Goal: Navigation & Orientation: Find specific page/section

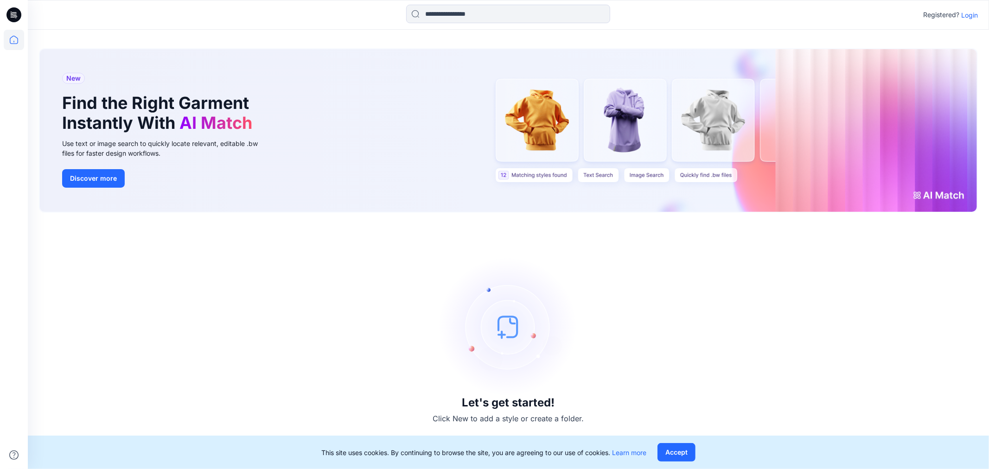
click at [969, 15] on p "Login" at bounding box center [969, 15] width 17 height 10
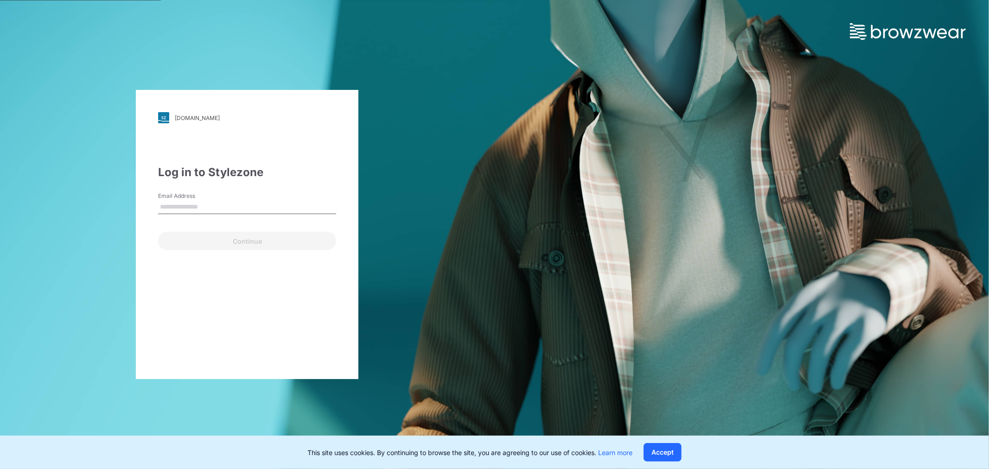
click at [328, 242] on div "Continue" at bounding box center [247, 239] width 178 height 22
drag, startPoint x: 246, startPoint y: 207, endPoint x: 221, endPoint y: 212, distance: 25.1
click at [243, 209] on input "Email Address" at bounding box center [247, 207] width 178 height 14
type input "**********"
drag, startPoint x: 240, startPoint y: 244, endPoint x: 241, endPoint y: 249, distance: 4.8
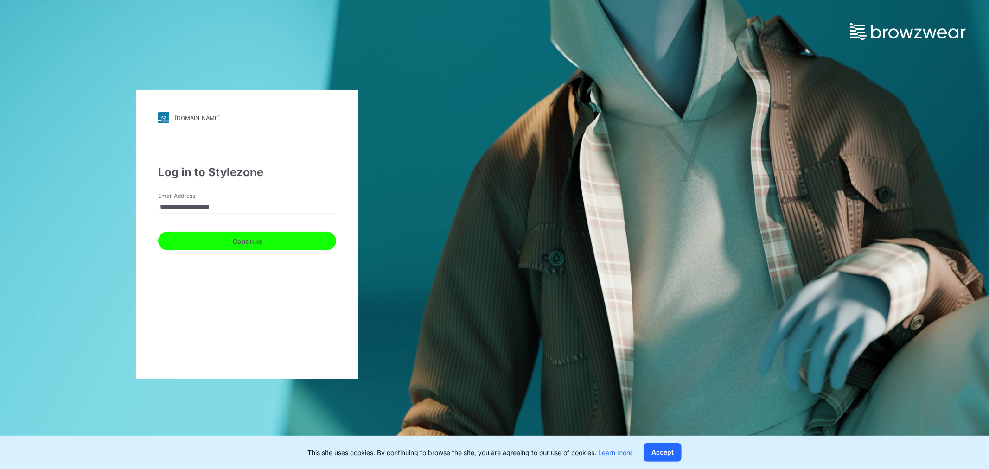
click at [240, 245] on button "Continue" at bounding box center [247, 241] width 178 height 19
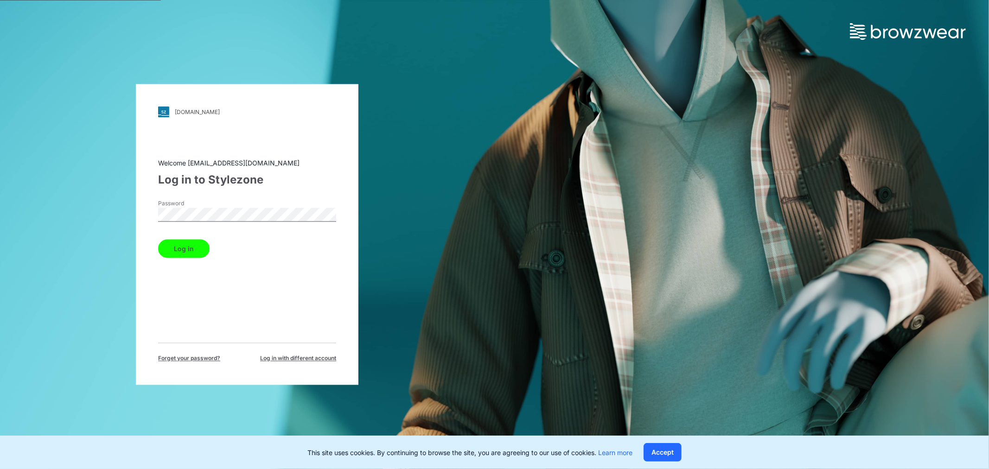
click at [172, 246] on button "Log in" at bounding box center [183, 249] width 51 height 19
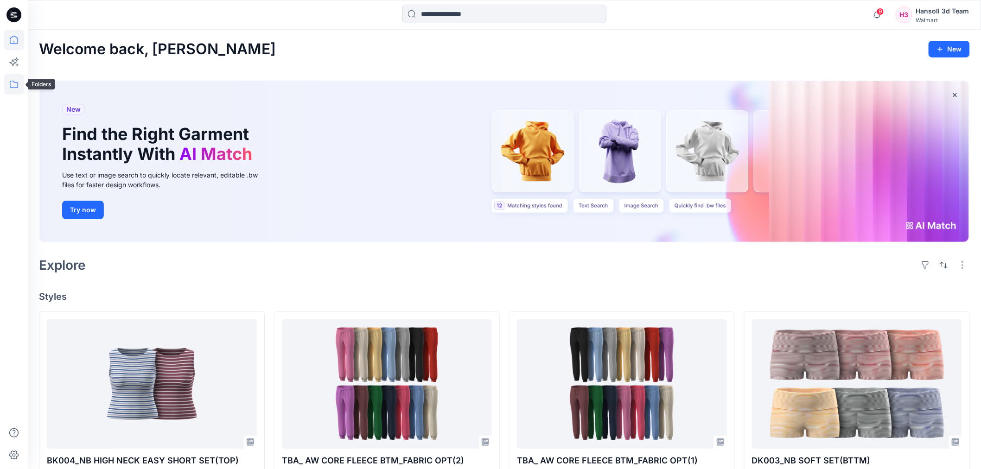
click at [6, 82] on icon at bounding box center [14, 84] width 20 height 20
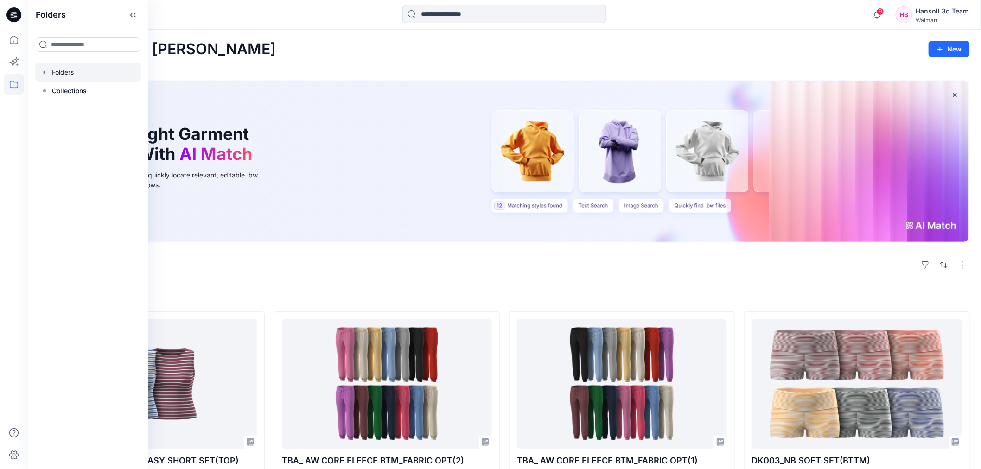
click at [70, 72] on div at bounding box center [88, 72] width 106 height 19
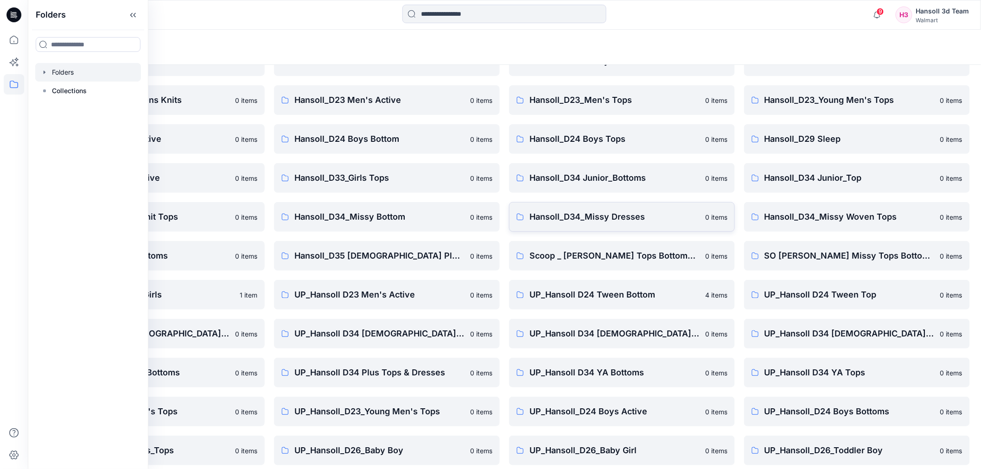
scroll to position [102, 0]
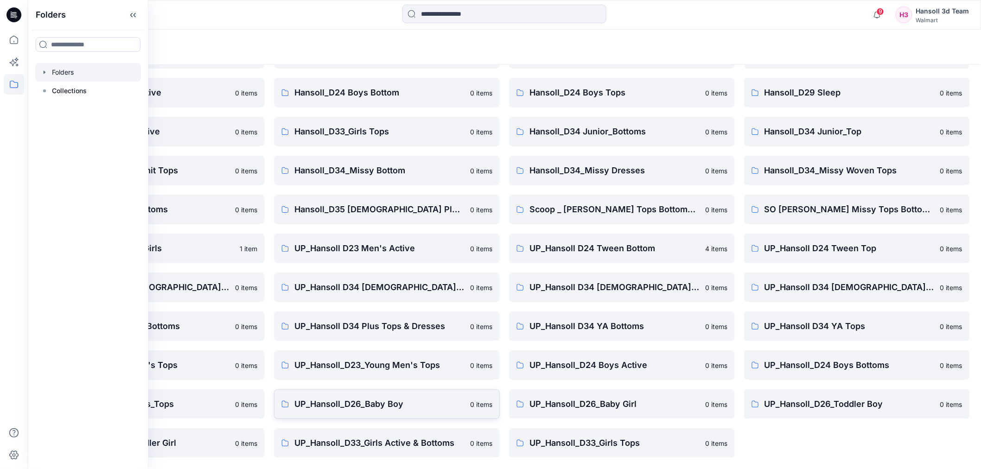
click at [459, 403] on p "UP_Hansoll_D26_Baby Boy" at bounding box center [379, 404] width 170 height 13
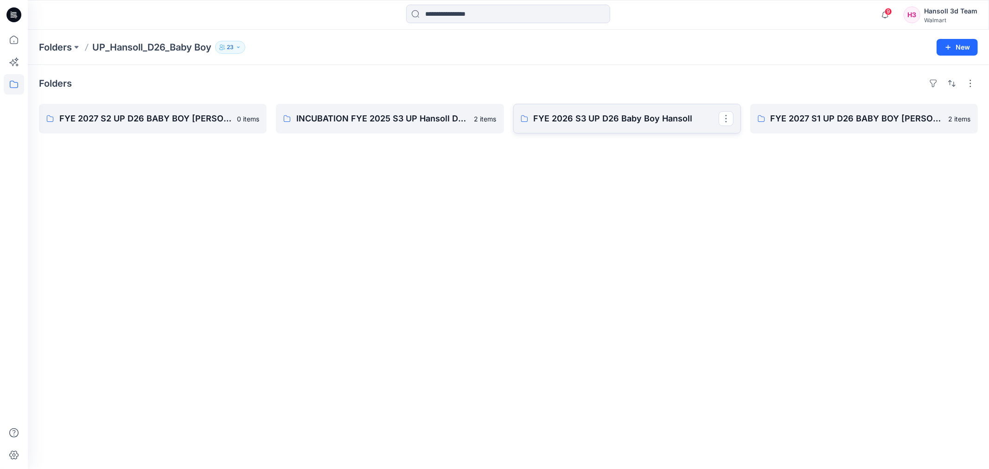
click at [689, 127] on link "FYE 2026 S3 UP D26 Baby Boy Hansoll" at bounding box center [627, 119] width 228 height 30
click at [965, 51] on button "New" at bounding box center [956, 47] width 41 height 17
click at [923, 84] on p "New Folder" at bounding box center [930, 88] width 34 height 10
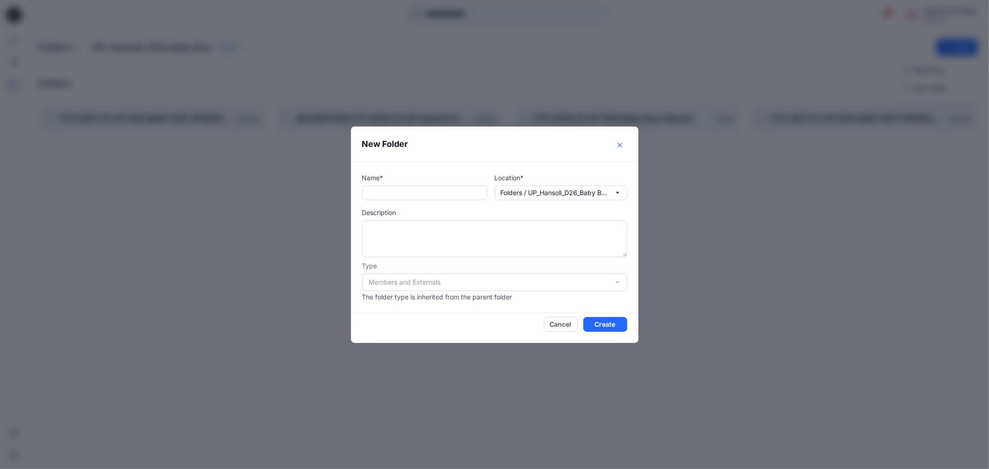
click at [619, 146] on icon "Close" at bounding box center [619, 145] width 5 height 5
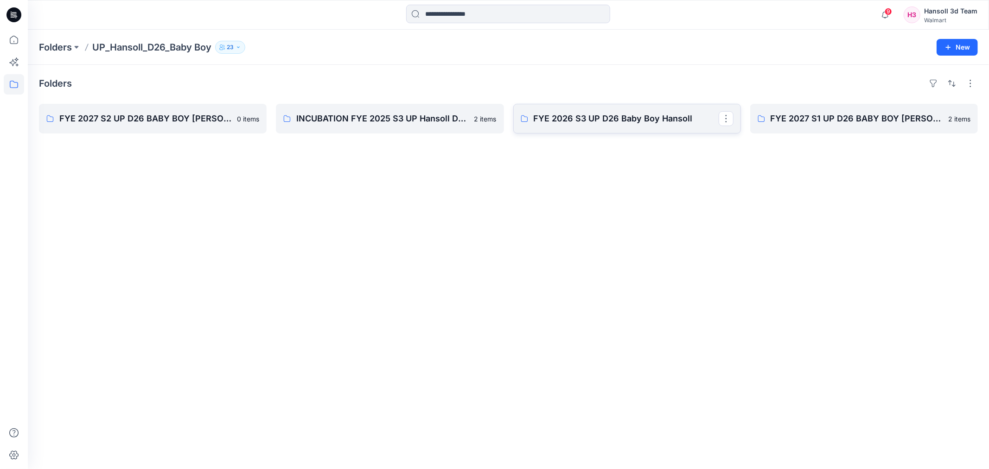
click at [628, 112] on p "FYE 2026 S3 UP D26 Baby Boy Hansoll" at bounding box center [625, 118] width 185 height 13
click at [721, 118] on button "button" at bounding box center [725, 118] width 15 height 15
click at [766, 140] on button "Edit" at bounding box center [770, 140] width 100 height 17
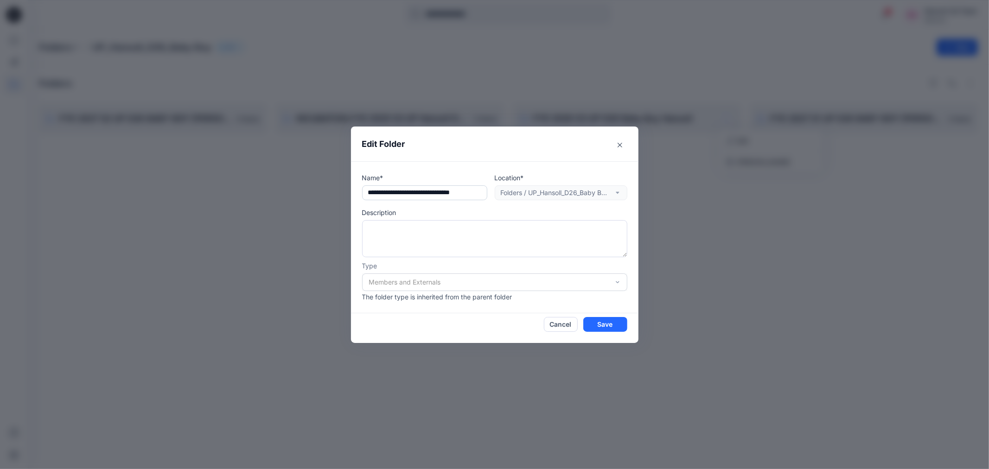
click at [456, 193] on input "**********" at bounding box center [424, 192] width 125 height 15
click at [622, 144] on icon "Close" at bounding box center [619, 145] width 5 height 5
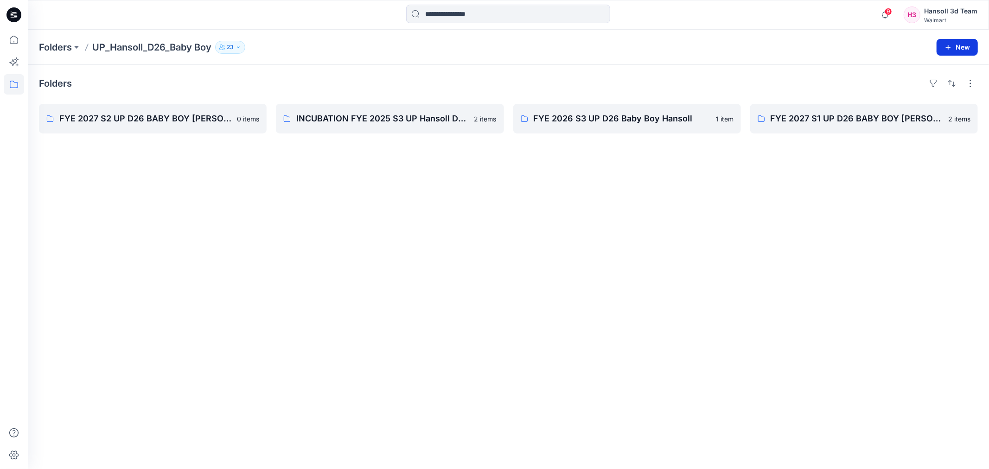
click at [957, 55] on button "New" at bounding box center [956, 47] width 41 height 17
click at [925, 83] on p "New Folder" at bounding box center [930, 88] width 34 height 10
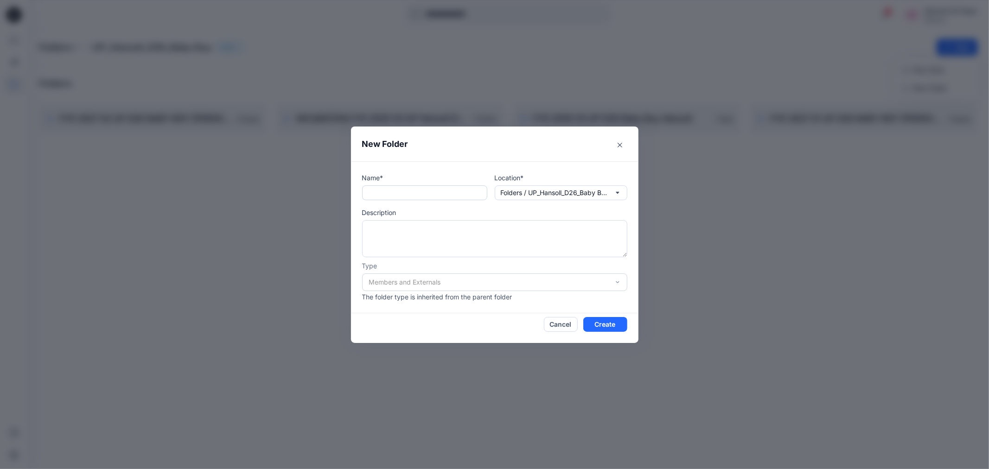
click at [392, 193] on input "text" at bounding box center [424, 192] width 125 height 15
paste input "**********"
click at [389, 192] on input "**********" at bounding box center [424, 192] width 125 height 15
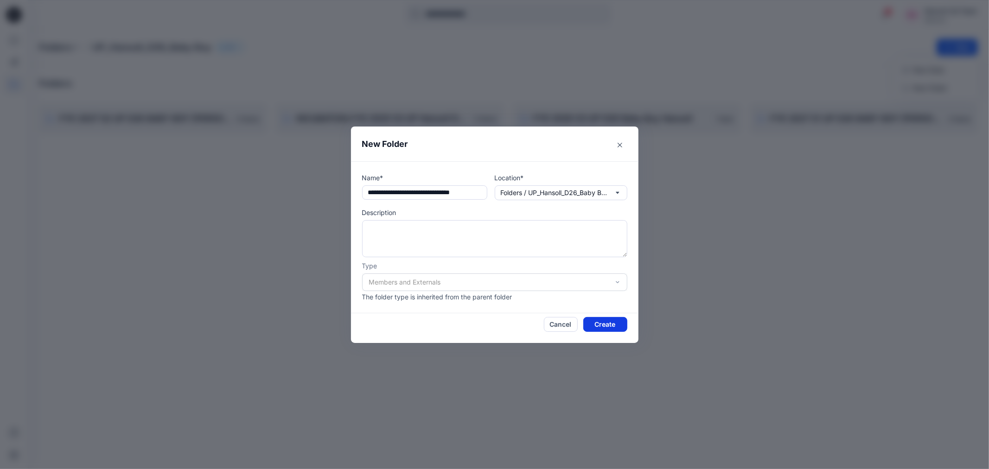
type input "**********"
click at [615, 323] on button "Create" at bounding box center [605, 324] width 44 height 15
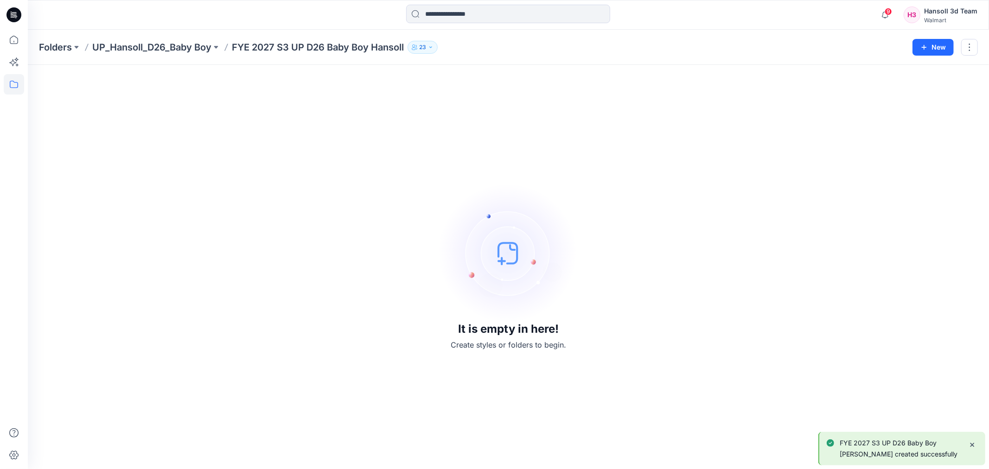
click at [422, 119] on div "It is empty in here! Create styles or folders to begin." at bounding box center [508, 267] width 939 height 382
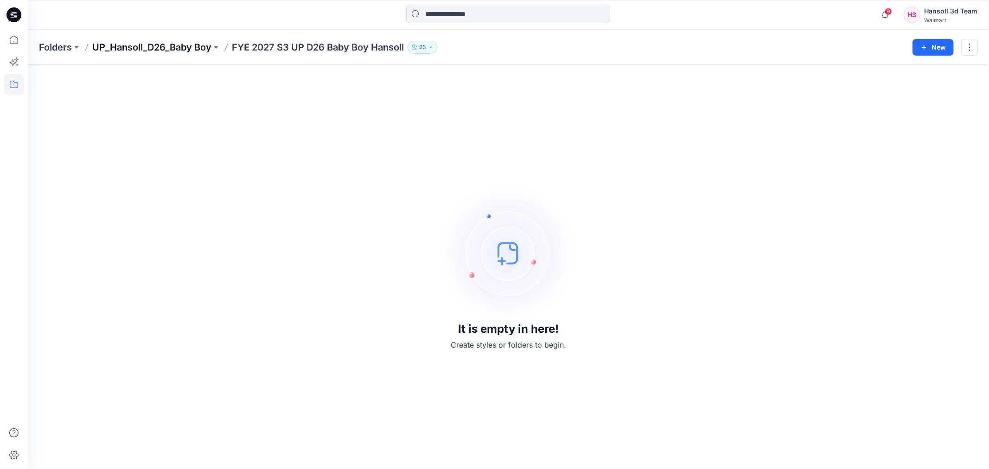
click at [138, 47] on p "UP_Hansoll_D26_Baby Boy" at bounding box center [151, 47] width 119 height 13
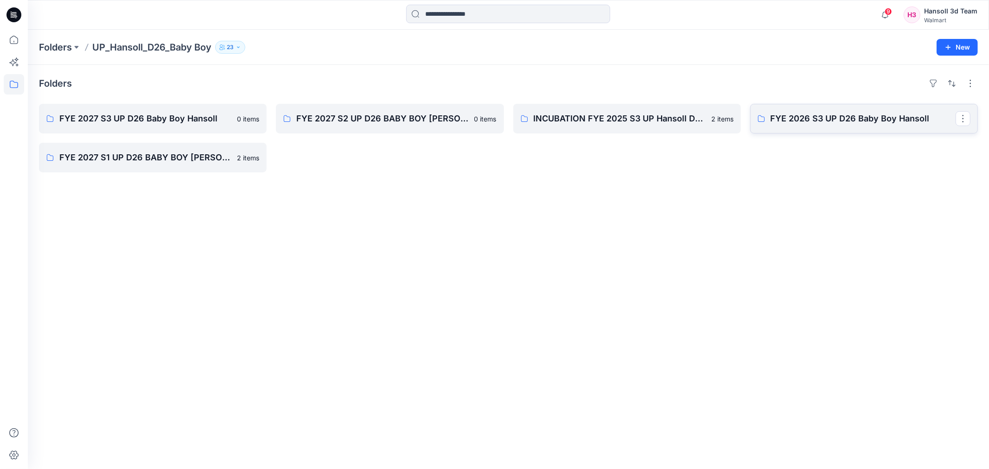
click at [828, 125] on p "FYE 2026 S3 UP D26 Baby Boy Hansoll" at bounding box center [862, 118] width 185 height 13
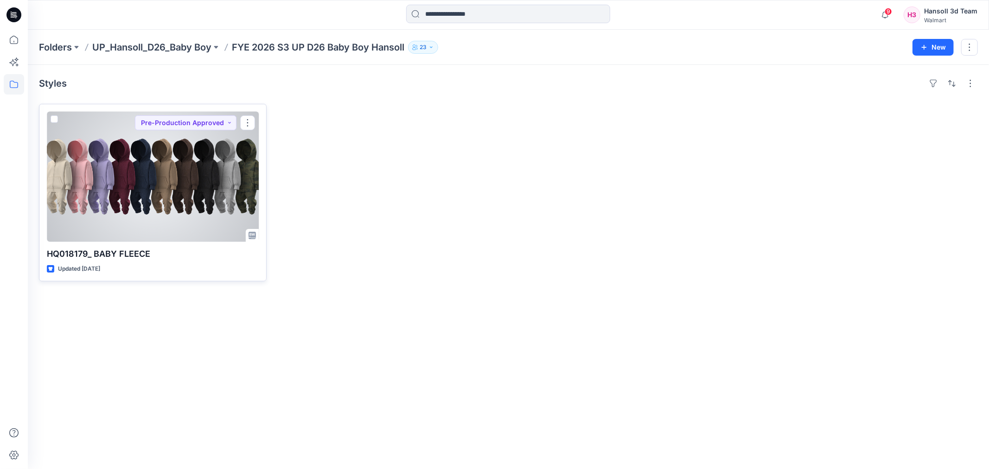
click at [164, 183] on div at bounding box center [153, 177] width 212 height 130
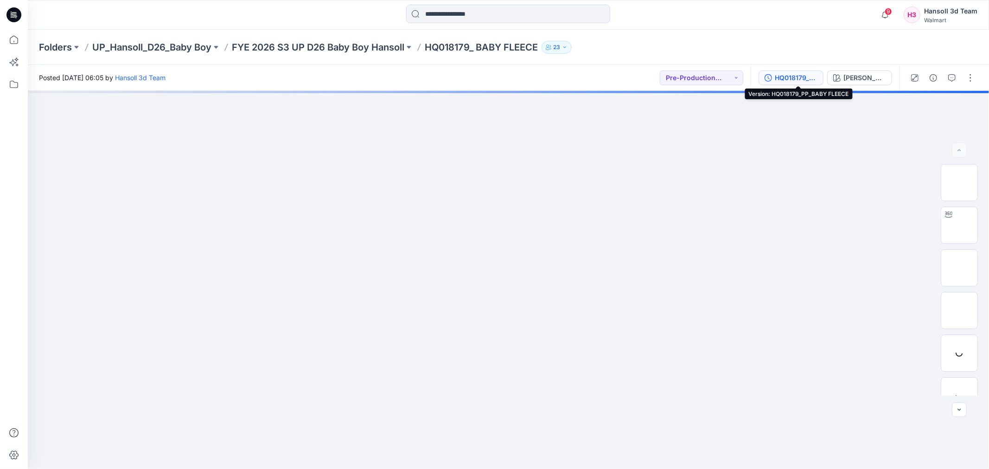
click at [817, 79] on div "HQ018179_PP_BABY FLEECE" at bounding box center [796, 78] width 43 height 10
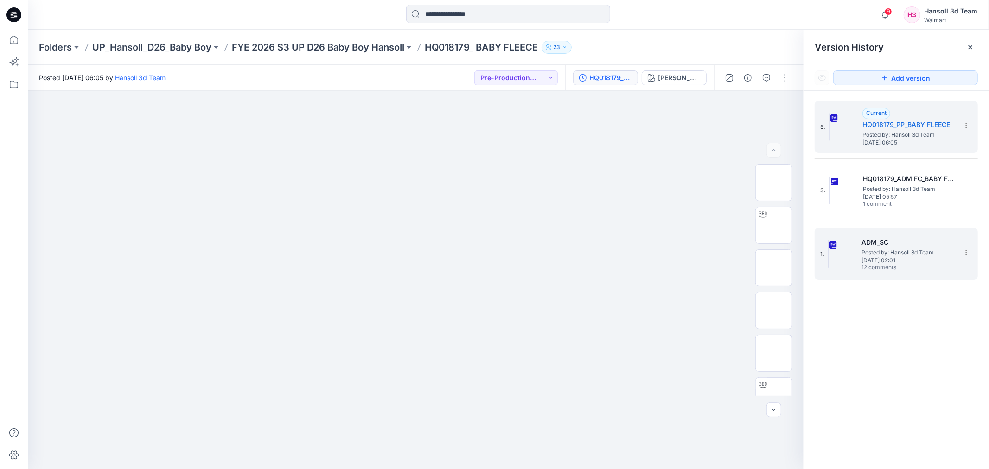
click at [916, 249] on span "Posted by: Hansoll 3d Team" at bounding box center [907, 252] width 93 height 9
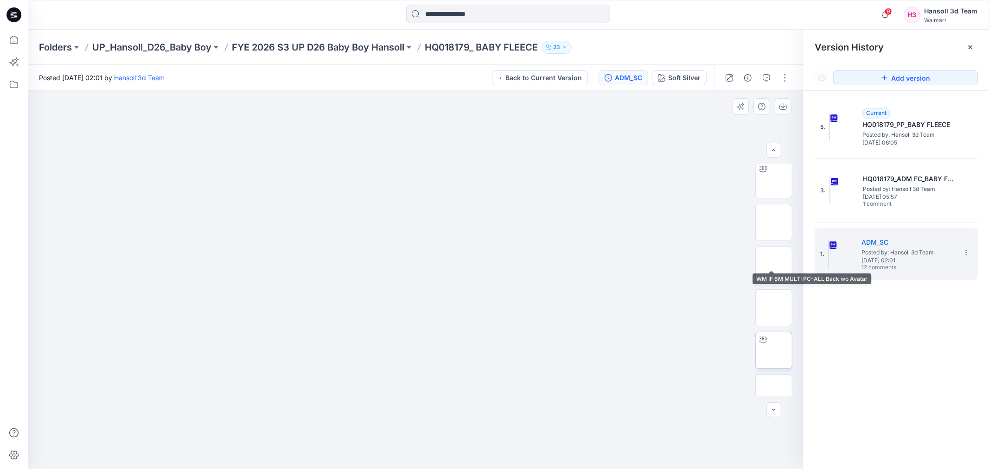
scroll to position [103, 0]
click at [188, 51] on p "UP_Hansoll_D26_Baby Boy" at bounding box center [151, 47] width 119 height 13
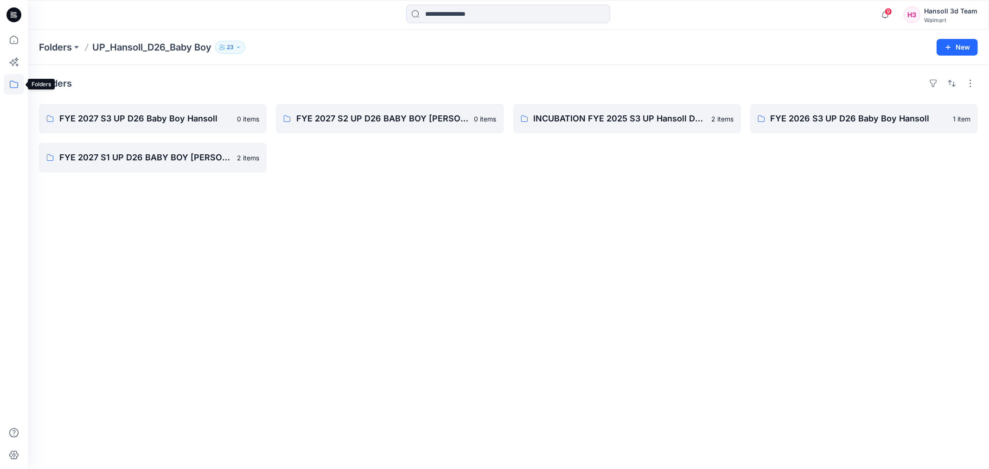
click at [18, 80] on icon at bounding box center [14, 84] width 20 height 20
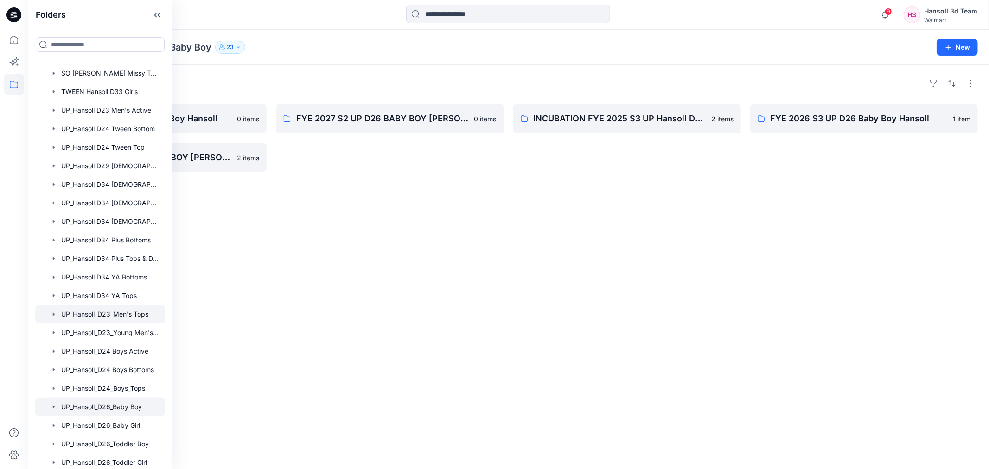
scroll to position [501, 0]
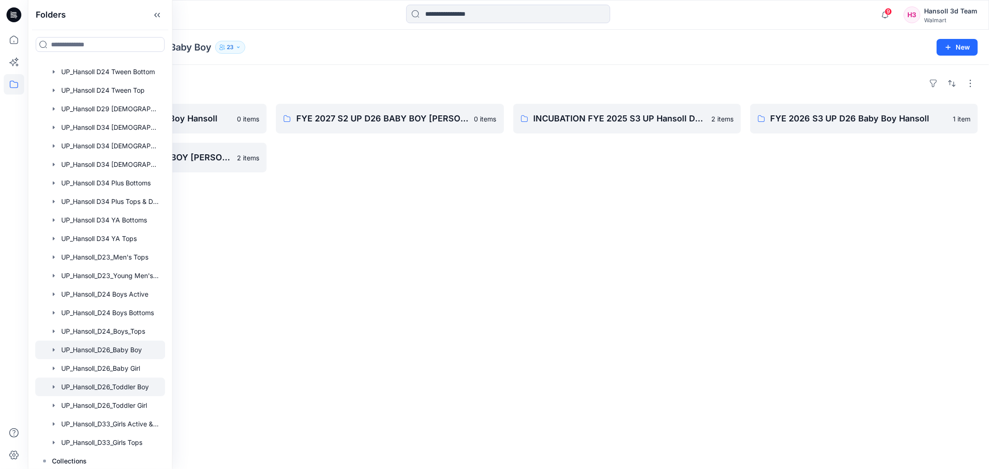
click at [141, 384] on div at bounding box center [100, 387] width 130 height 19
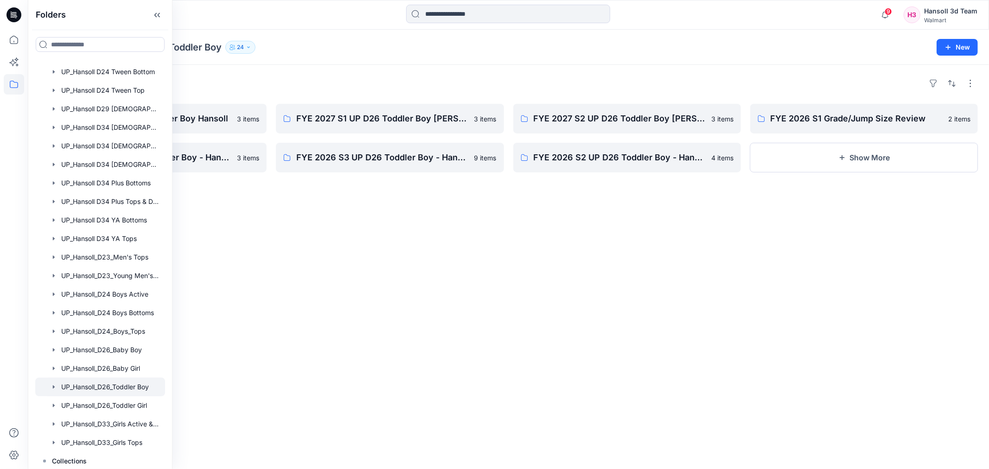
click at [420, 244] on div "Folders FYE 2027 S3 UP D26 Toddler Boy Hansoll 3 items FYE 2026 S4 UP D26 Toddl…" at bounding box center [508, 267] width 961 height 404
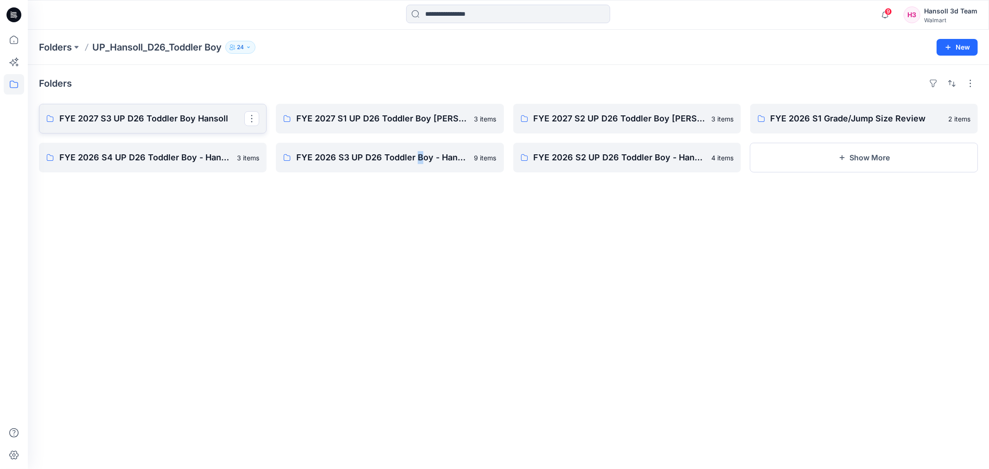
click at [190, 117] on p "FYE 2027 S3 UP D26 Toddler Boy Hansoll" at bounding box center [151, 118] width 185 height 13
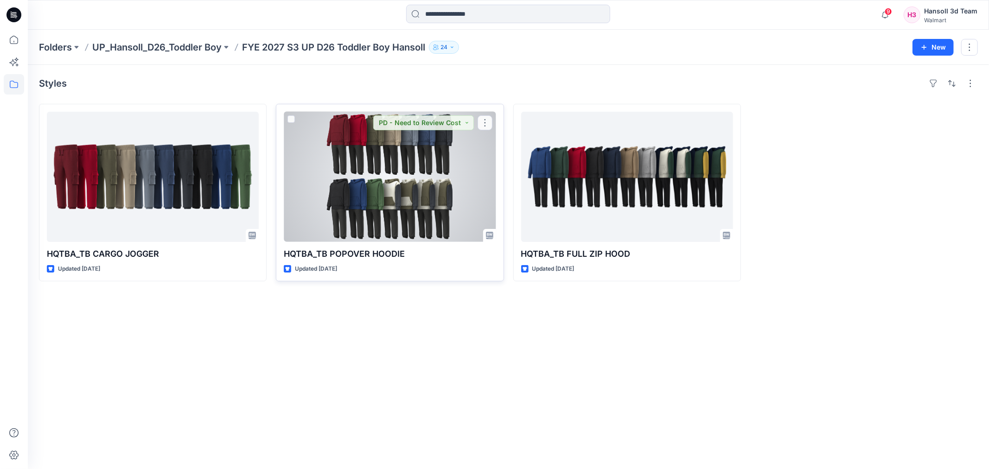
click at [352, 189] on div at bounding box center [390, 177] width 212 height 130
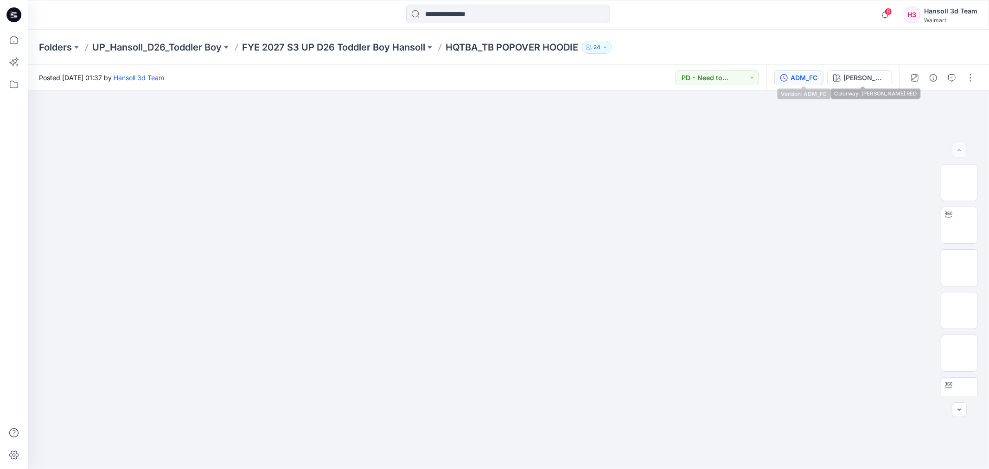
click at [817, 78] on div "ADM_FC" at bounding box center [803, 78] width 27 height 10
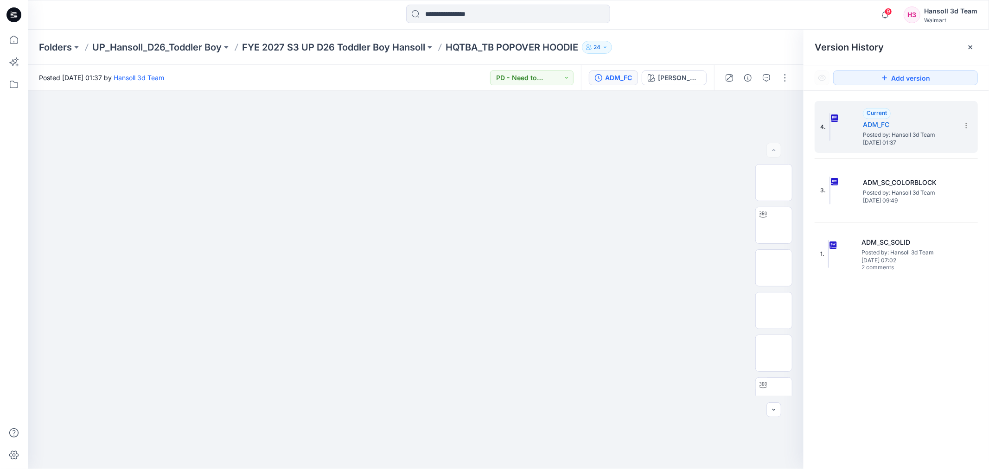
click at [970, 46] on icon at bounding box center [969, 47] width 7 height 7
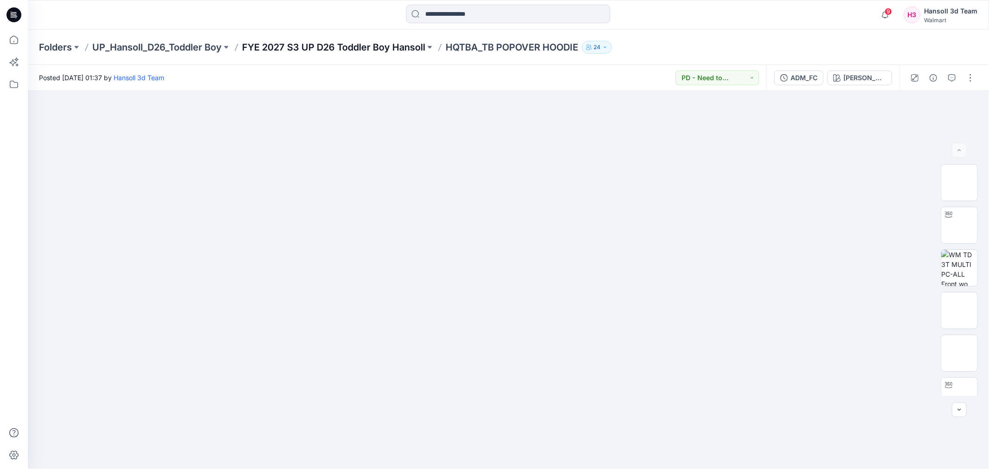
click at [356, 47] on p "FYE 2027 S3 UP D26 Toddler Boy Hansoll" at bounding box center [333, 47] width 183 height 13
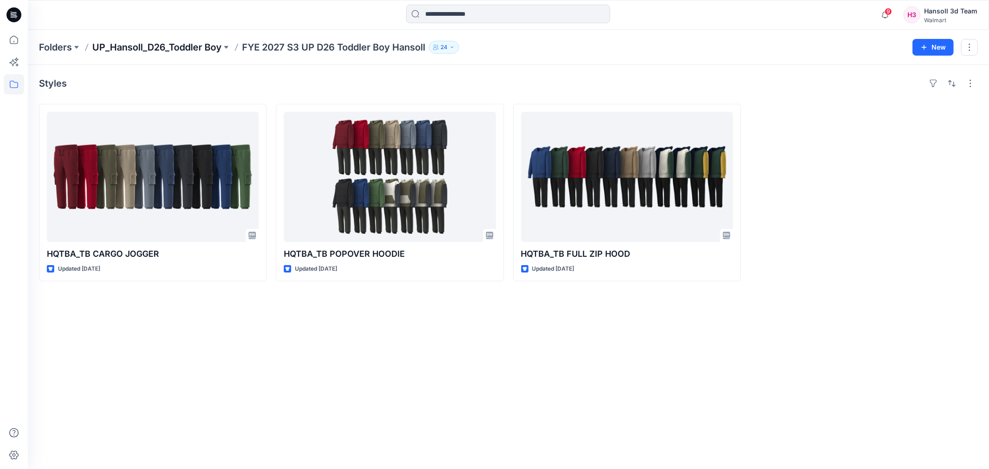
click at [204, 49] on p "UP_Hansoll_D26_Toddler Boy" at bounding box center [156, 47] width 129 height 13
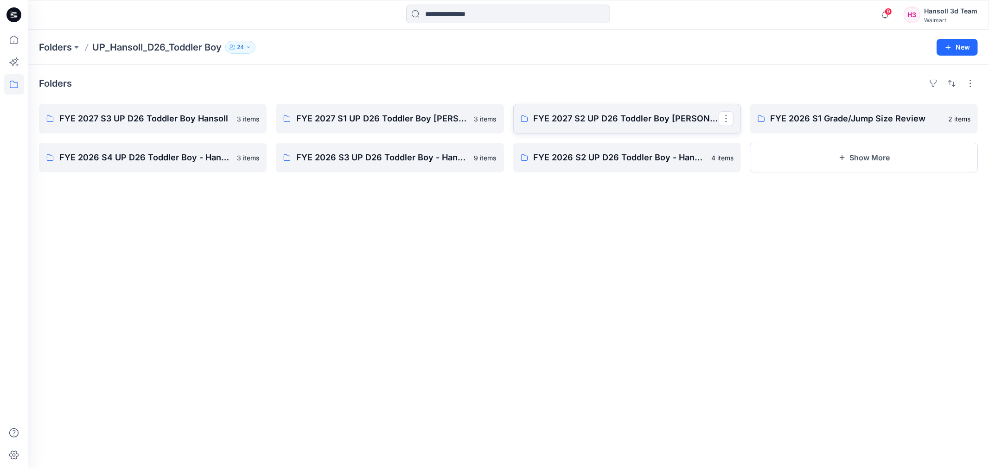
click at [646, 122] on p "FYE 2027 S2 UP D26 Toddler Boy [PERSON_NAME]" at bounding box center [625, 118] width 185 height 13
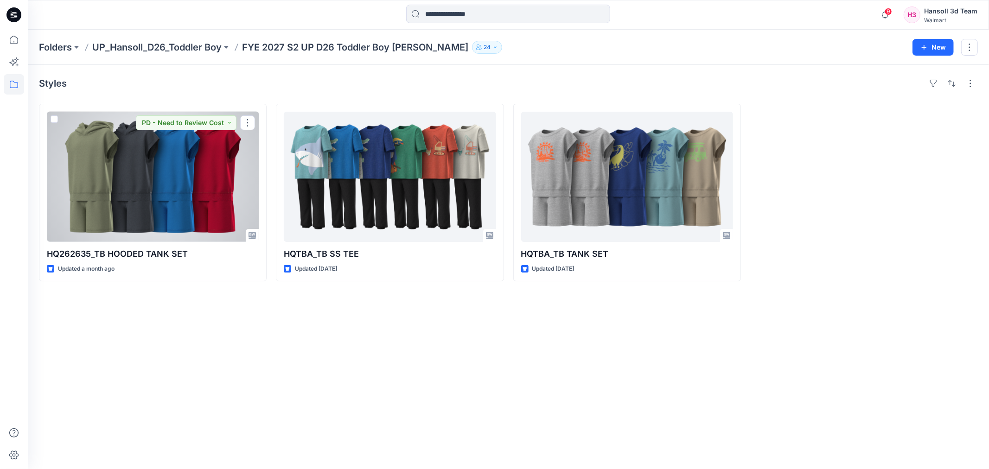
click at [218, 200] on div at bounding box center [153, 177] width 212 height 130
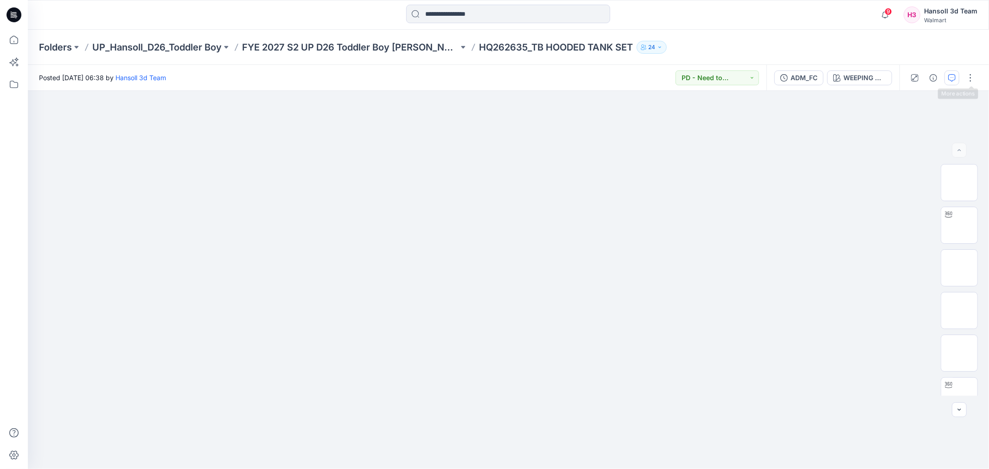
click at [958, 74] on button "button" at bounding box center [951, 77] width 15 height 15
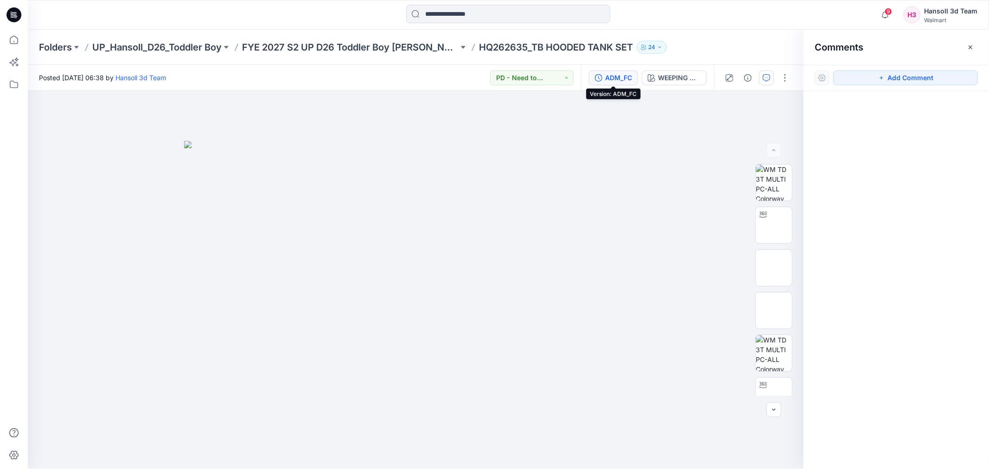
click at [607, 77] on div "ADM_FC" at bounding box center [618, 78] width 27 height 10
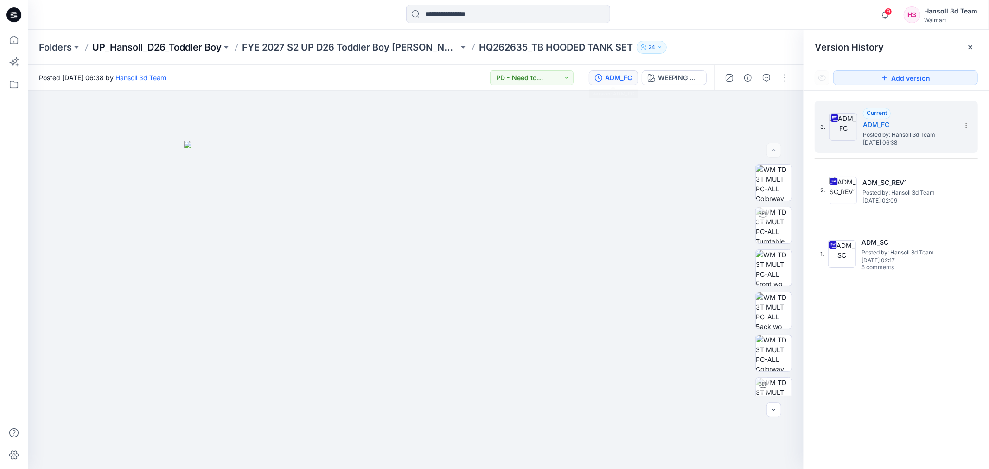
click at [142, 43] on p "UP_Hansoll_D26_Toddler Boy" at bounding box center [156, 47] width 129 height 13
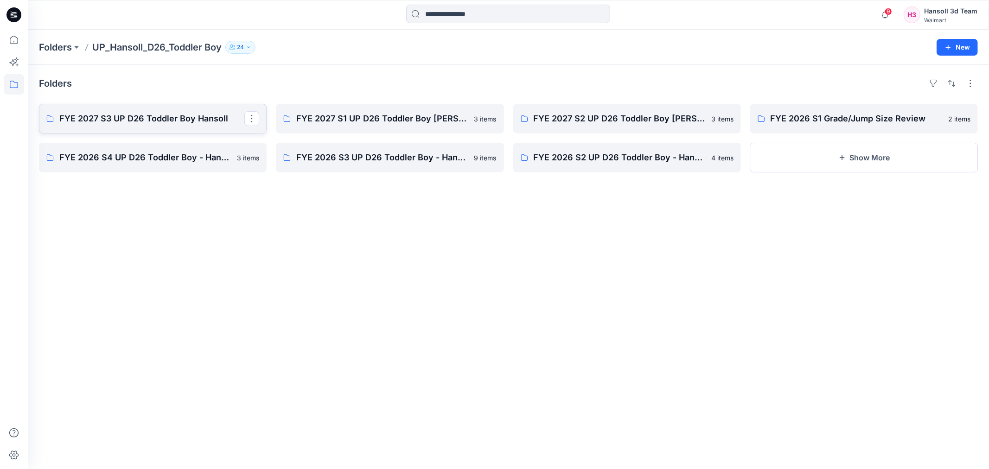
click at [163, 126] on link "FYE 2027 S3 UP D26 Toddler Boy Hansoll" at bounding box center [153, 119] width 228 height 30
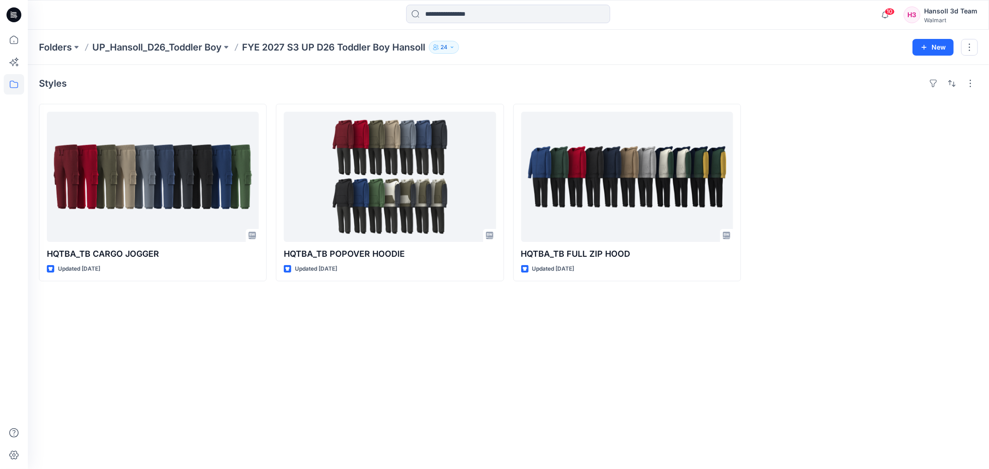
drag, startPoint x: 721, startPoint y: 391, endPoint x: 986, endPoint y: 372, distance: 265.8
click at [724, 391] on div "Styles HQTBA_TB CARGO JOGGER Updated [DATE] HQTBA_TB POPOVER HOODIE Updated [DA…" at bounding box center [508, 267] width 961 height 404
